Goal: Navigation & Orientation: Find specific page/section

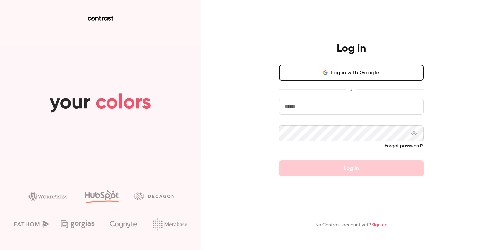
click at [336, 76] on button "Log in with Google" at bounding box center [351, 73] width 145 height 16
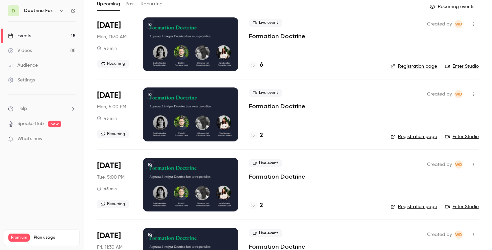
scroll to position [26, 0]
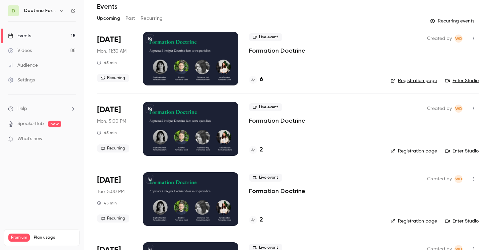
click at [57, 7] on div "Doctrine Formation Avocats" at bounding box center [45, 11] width 42 height 8
click at [59, 9] on icon "button" at bounding box center [61, 10] width 5 height 5
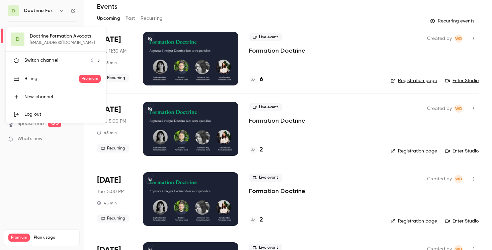
click at [63, 60] on div "Switch channel 6" at bounding box center [58, 60] width 69 height 7
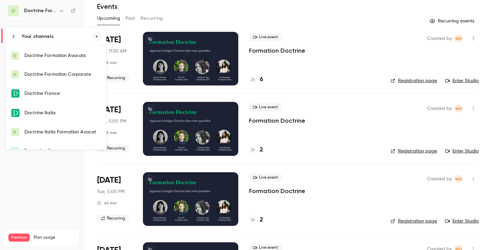
scroll to position [11, 0]
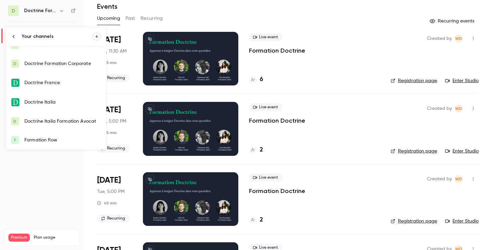
click at [57, 134] on link "F Formation flow" at bounding box center [56, 140] width 100 height 19
